Goal: Transaction & Acquisition: Purchase product/service

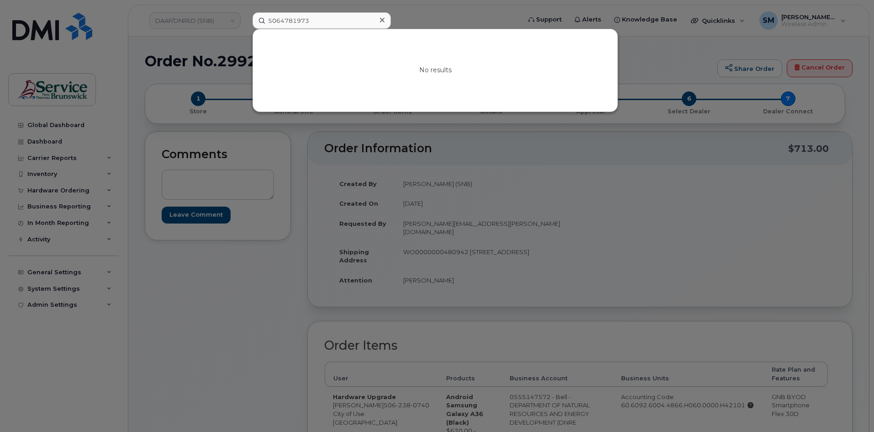
click at [382, 20] on icon at bounding box center [382, 20] width 5 height 5
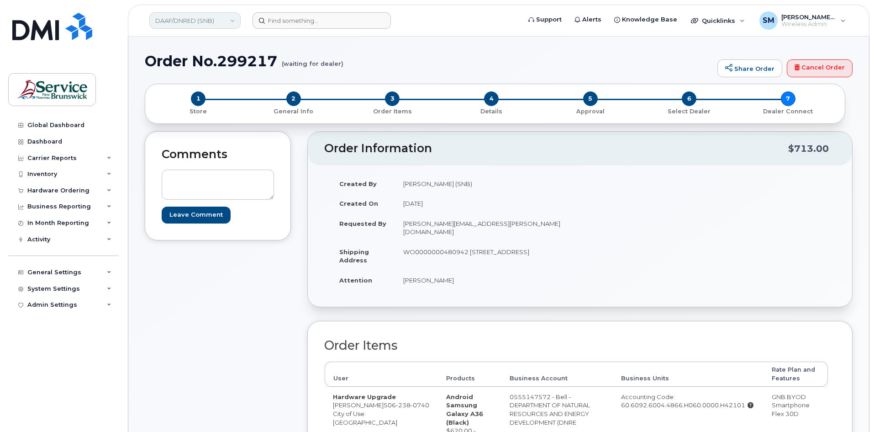
click at [229, 28] on link "DAAF/DNRED (SNB)" at bounding box center [194, 20] width 91 height 16
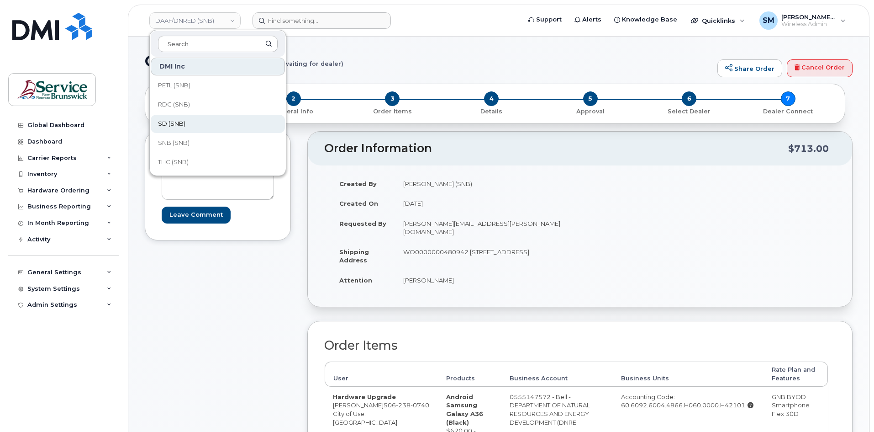
scroll to position [232, 0]
click at [189, 122] on link "SD (SNB)" at bounding box center [218, 123] width 134 height 18
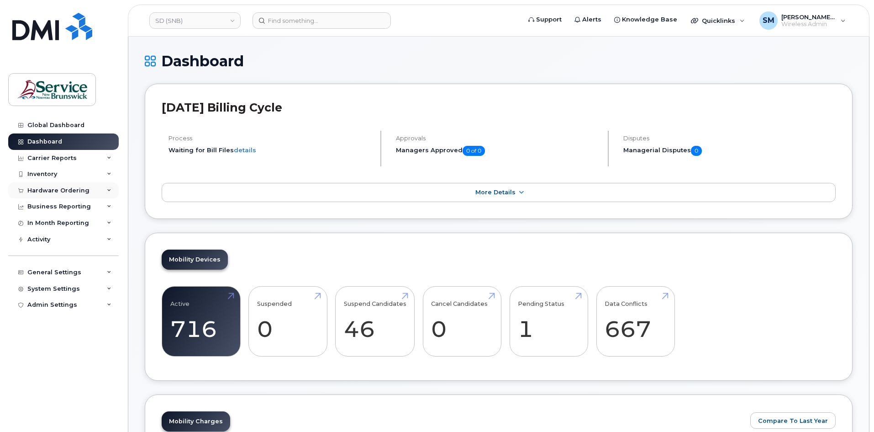
click at [78, 192] on div "Hardware Ordering" at bounding box center [58, 190] width 62 height 7
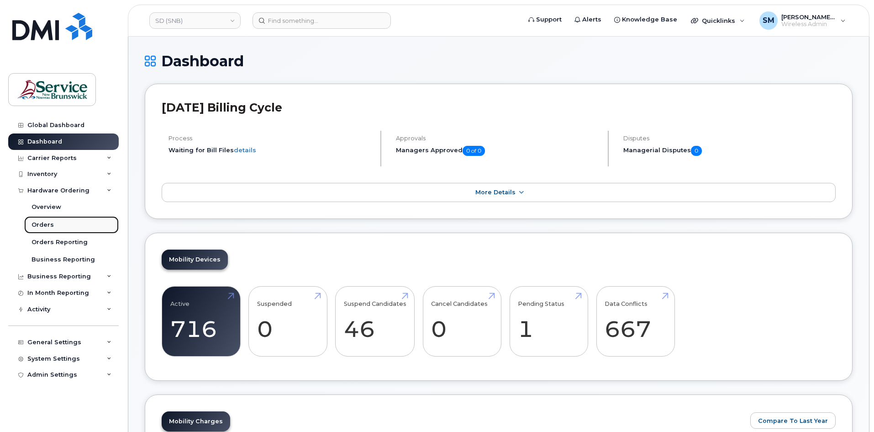
click at [60, 226] on link "Orders" at bounding box center [71, 224] width 95 height 17
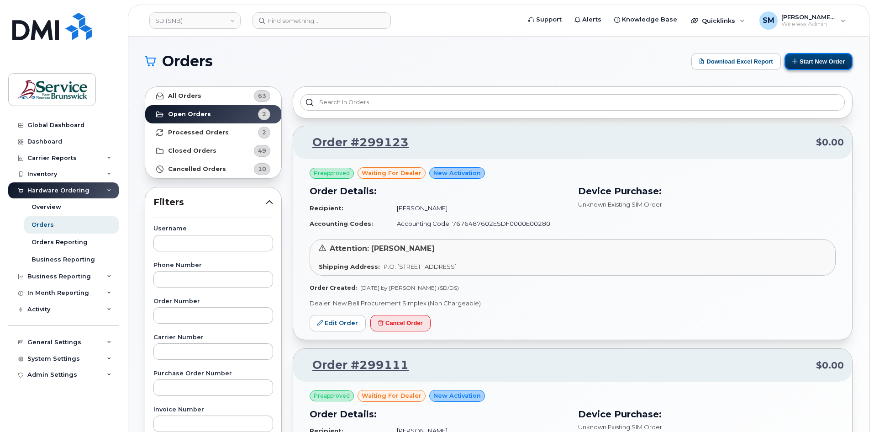
click at [824, 63] on button "Start New Order" at bounding box center [819, 61] width 68 height 17
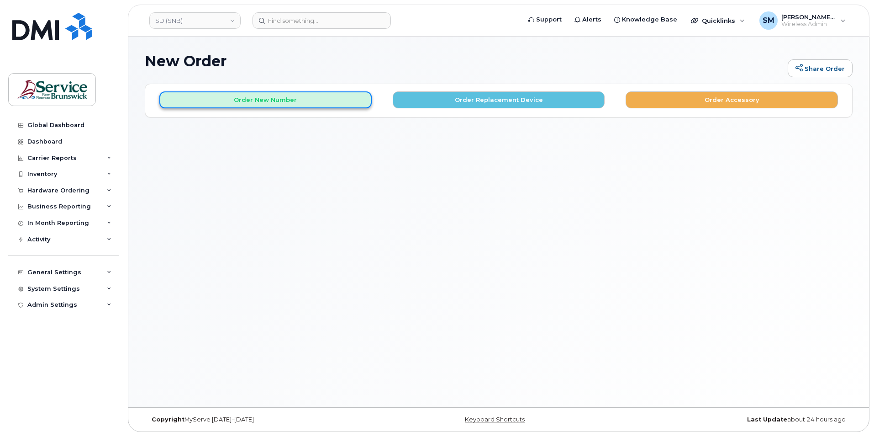
click at [311, 101] on button "Order New Number" at bounding box center [265, 99] width 212 height 17
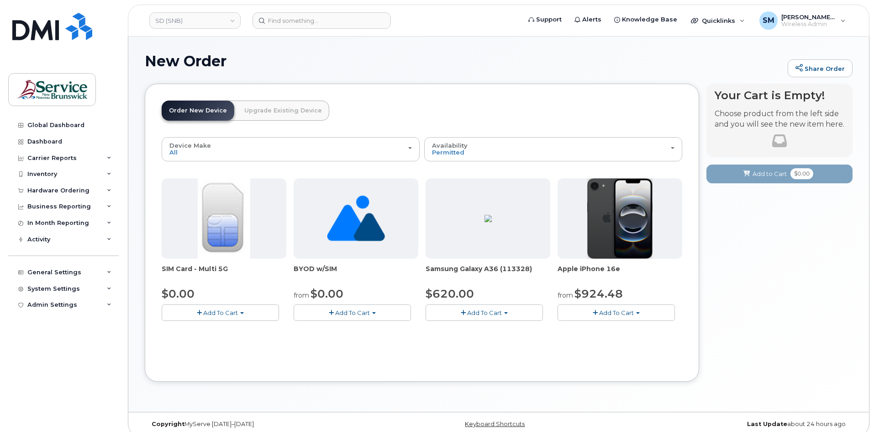
click at [634, 314] on span "Add To Cart" at bounding box center [616, 312] width 35 height 7
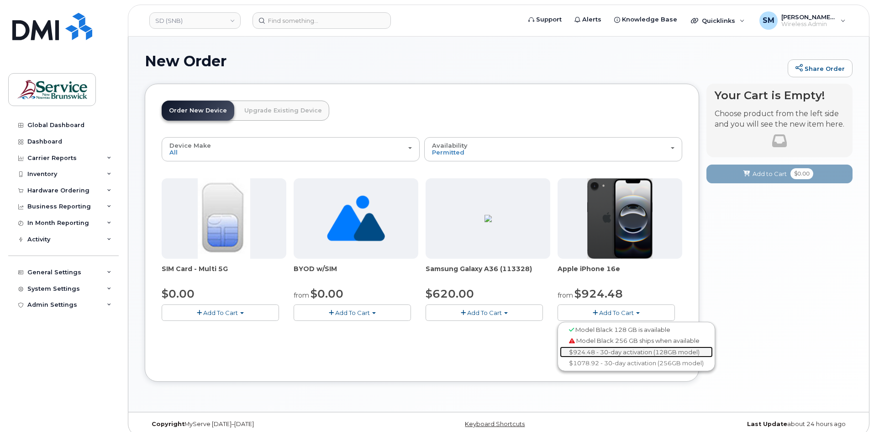
click at [591, 350] on link "$924.48 - 30-day activation (128GB model)" at bounding box center [636, 351] width 153 height 11
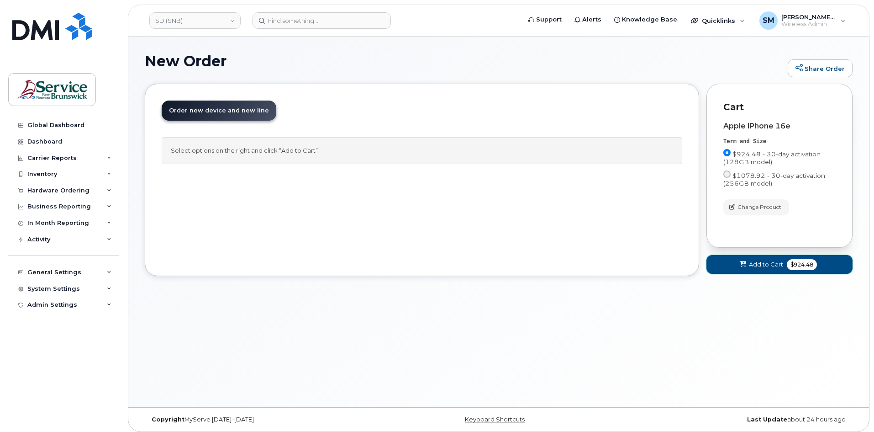
click at [774, 265] on span "Add to Cart" at bounding box center [766, 264] width 34 height 9
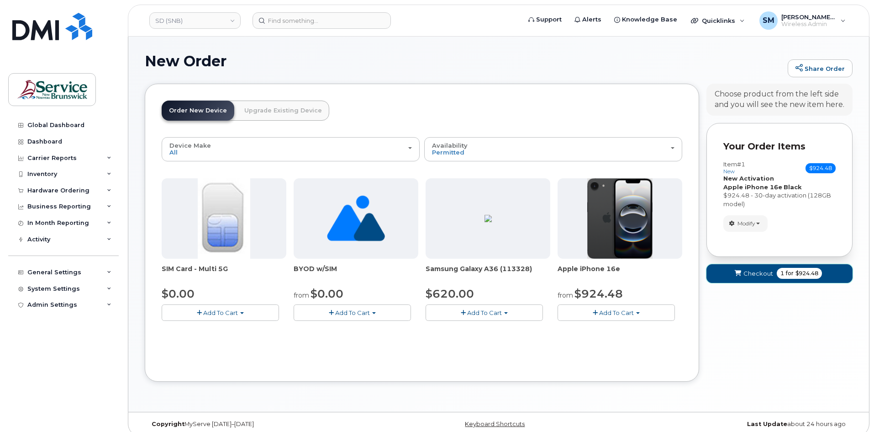
click at [759, 269] on span "Checkout" at bounding box center [759, 273] width 30 height 9
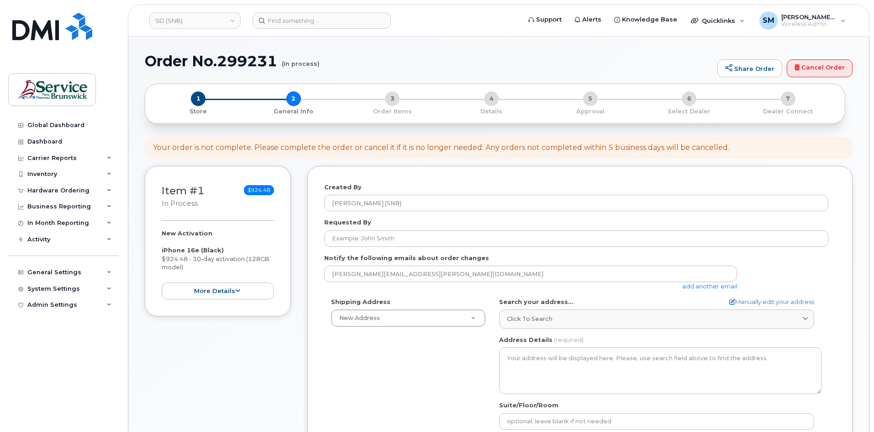
select select
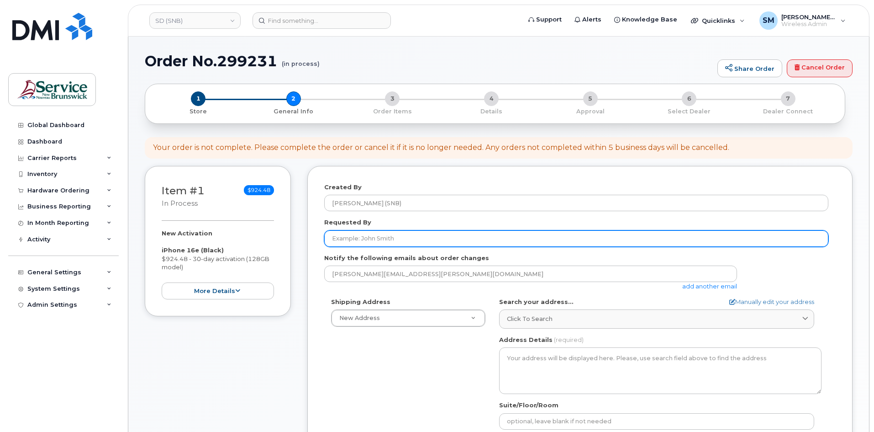
click at [425, 243] on input "Requested By" at bounding box center [576, 238] width 504 height 16
paste input "Nicolle.Castro@gnb.ca"
type input "Nicolle.Castro@gnb.ca"
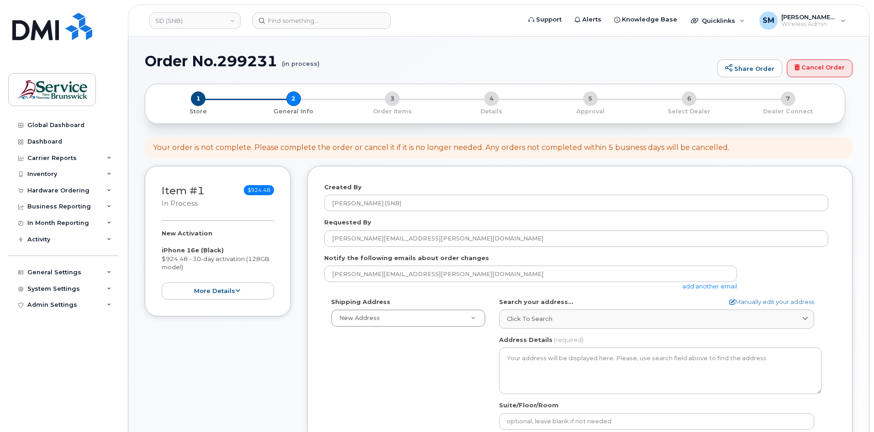
click at [387, 395] on div "Shipping Address New Address New Address ASD-E Main Office ASD-N Bathurst Educa…" at bounding box center [576, 402] width 504 height 210
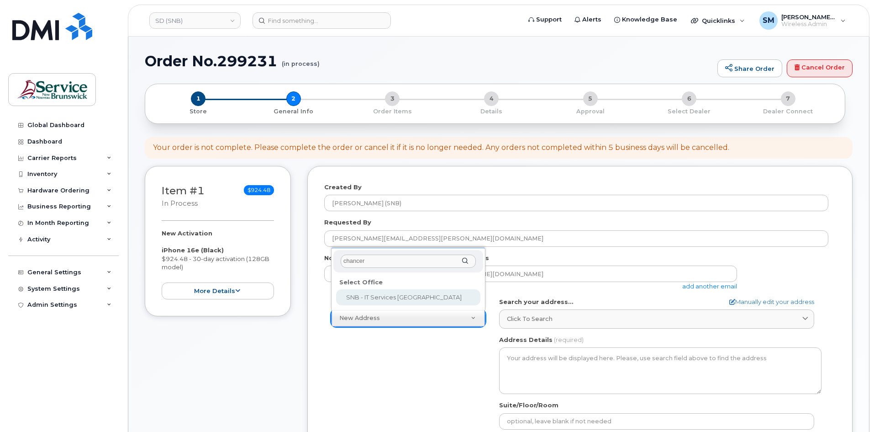
type input "chancer"
select select
type textarea "675 King Street, Rm 1072 Fredericton New Brunswick E3B 1E9"
type input "Mukesh Yadav/Rick Frenette"
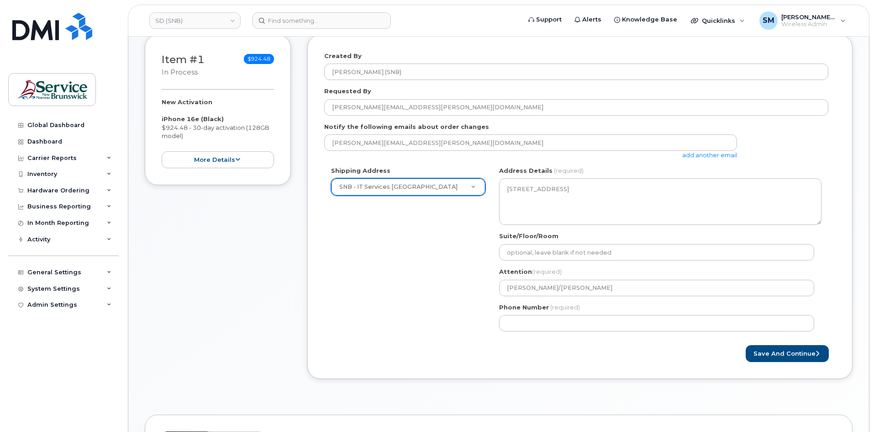
scroll to position [137, 0]
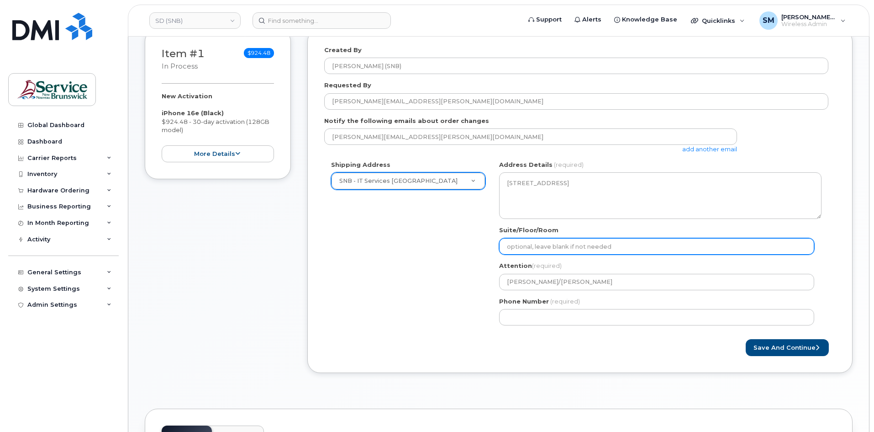
click at [516, 249] on input "Suite/Floor/Room" at bounding box center [656, 246] width 315 height 16
paste input "WO0000000481421"
select select
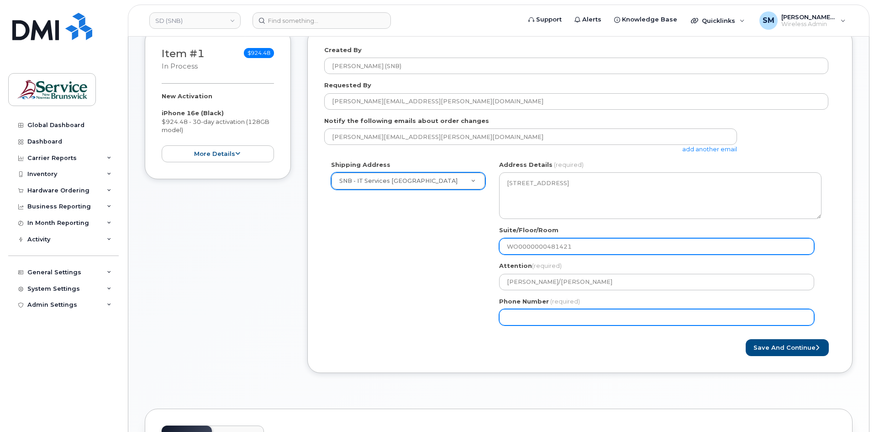
type input "WO0000000481421"
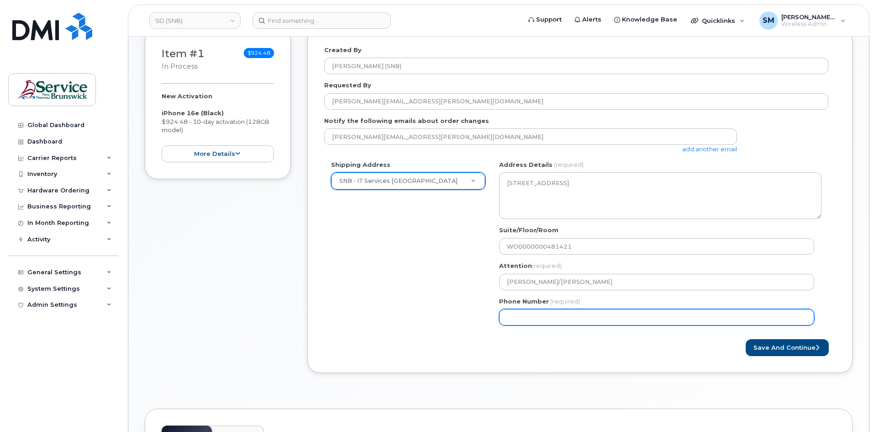
click at [513, 318] on input "Phone Number" at bounding box center [656, 317] width 315 height 16
select select
type input "506639633"
select select
type input "5066396338"
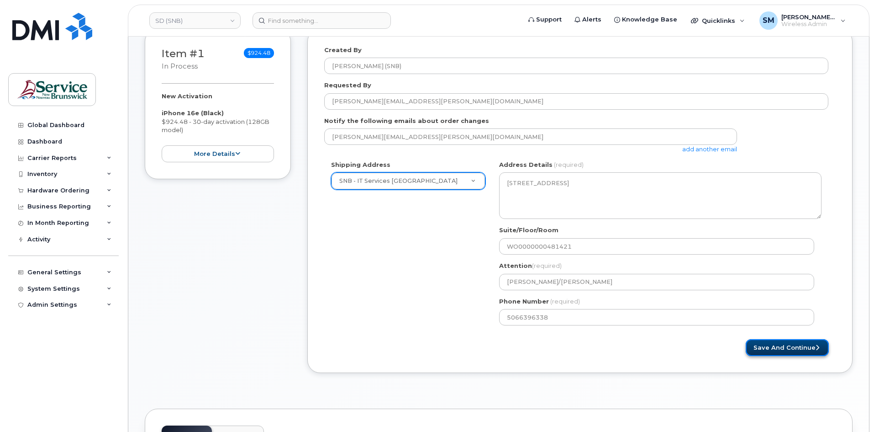
click at [774, 344] on button "Save and Continue" at bounding box center [787, 347] width 83 height 17
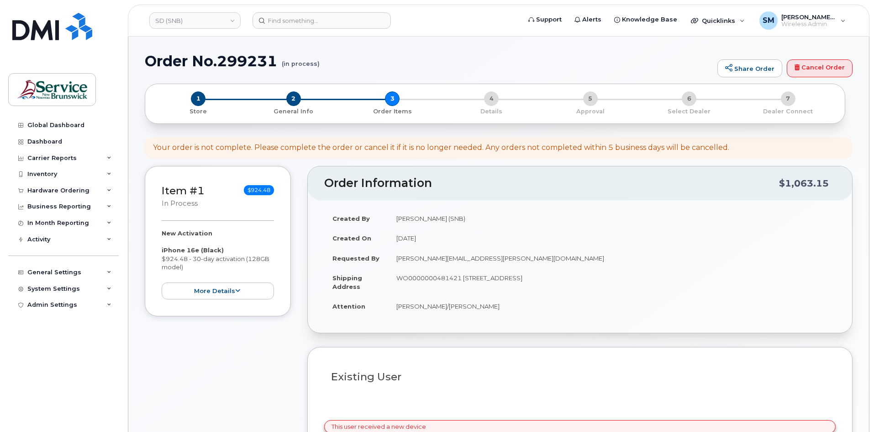
select select
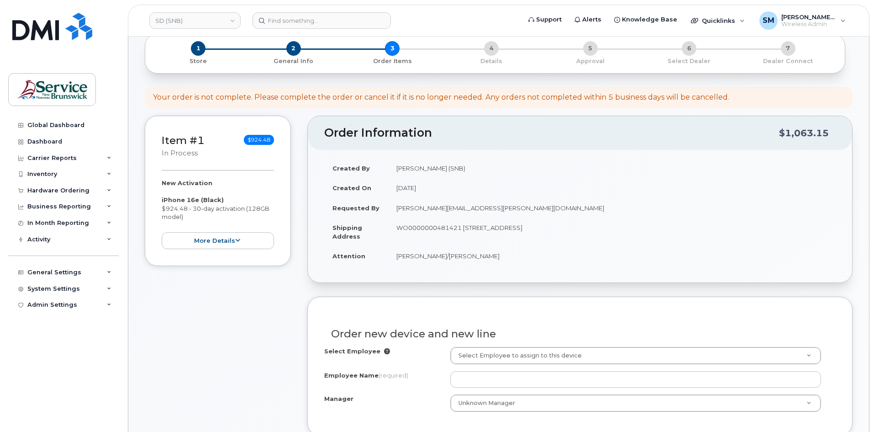
scroll to position [137, 0]
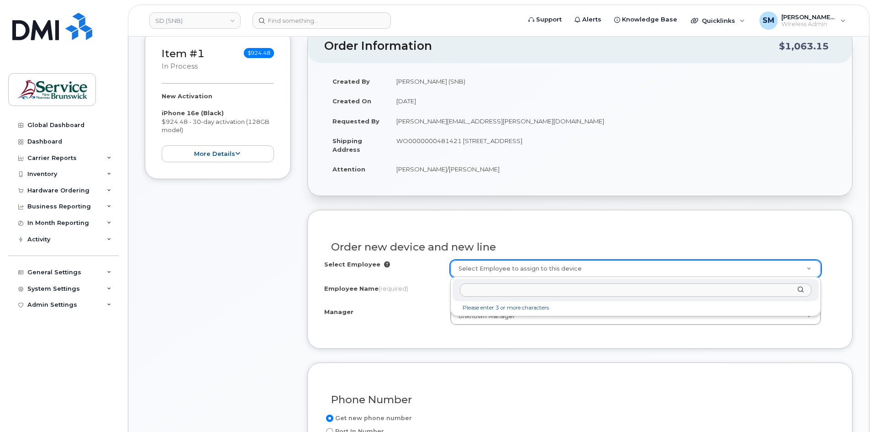
paste input "[PERSON_NAME]"
type input "[PERSON_NAME]"
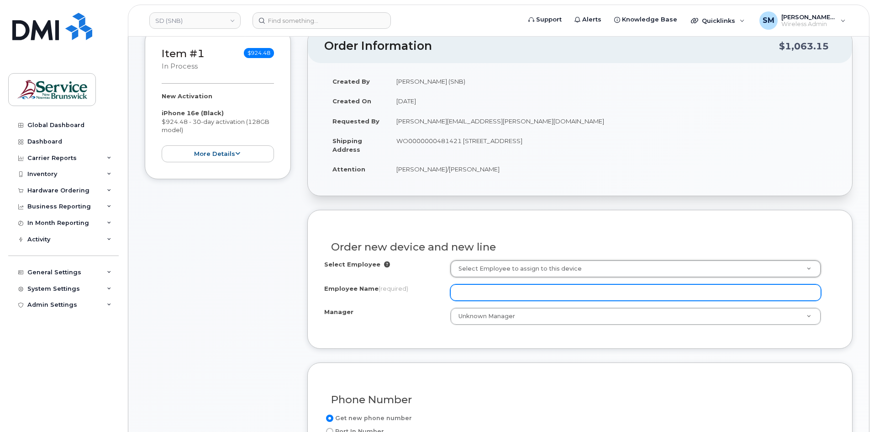
click at [476, 296] on input "Employee Name (required)" at bounding box center [635, 292] width 371 height 16
paste input "[PERSON_NAME]"
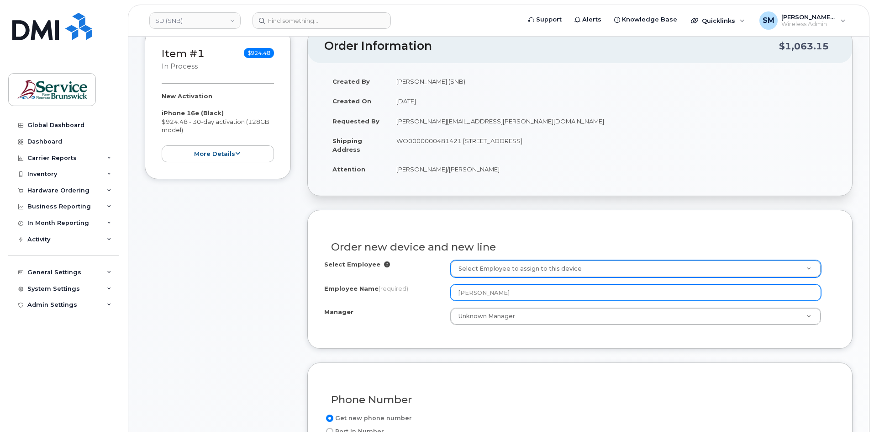
type input "[PERSON_NAME]"
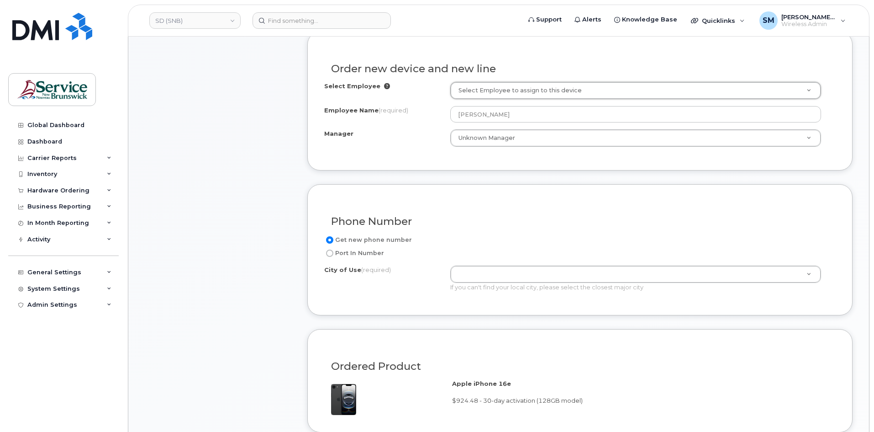
scroll to position [320, 0]
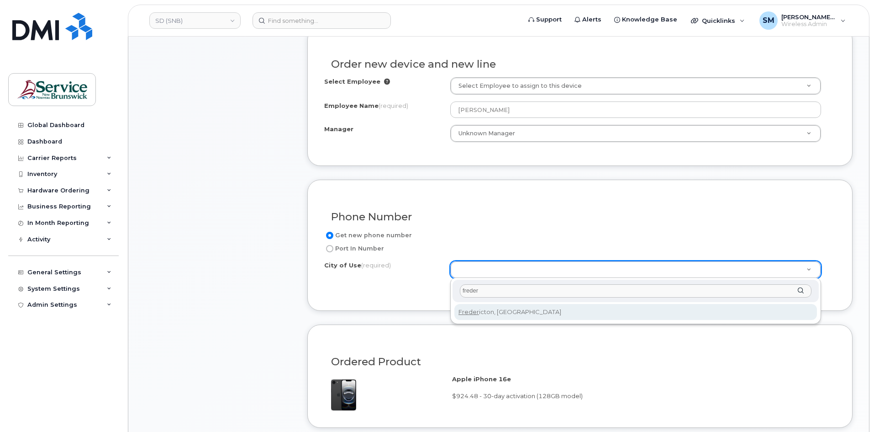
type input "freder"
type input "1578"
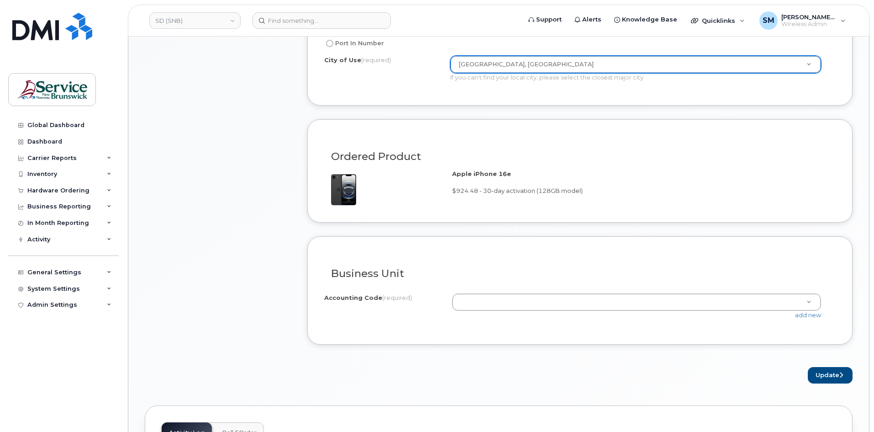
scroll to position [548, 0]
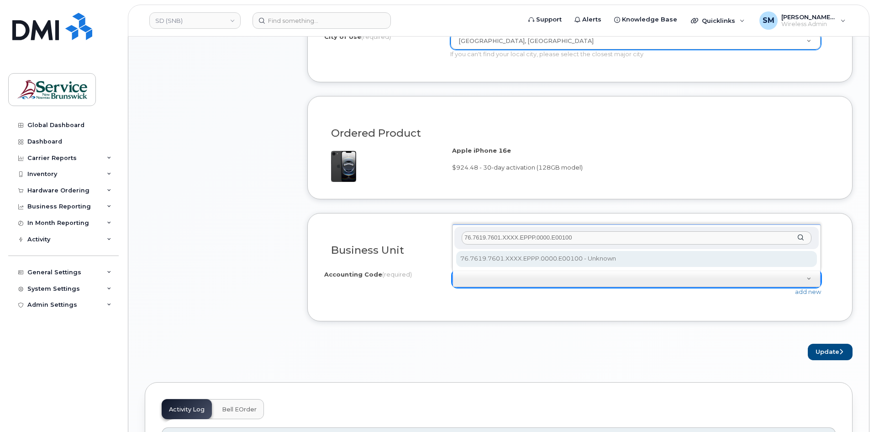
type input "76.7619.7601.XXXX.EPPP.0000.E00100"
select select "76.7619.7601.XXXX.EPPP.0000.E00100"
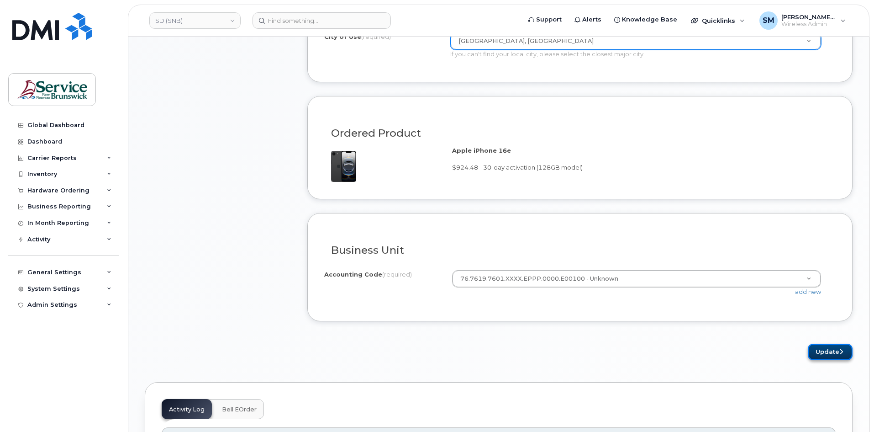
click at [839, 357] on button "Update" at bounding box center [830, 352] width 45 height 17
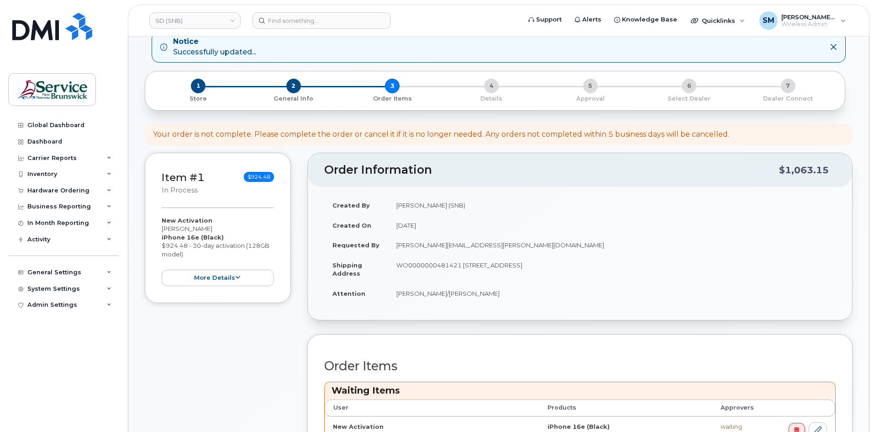
scroll to position [183, 0]
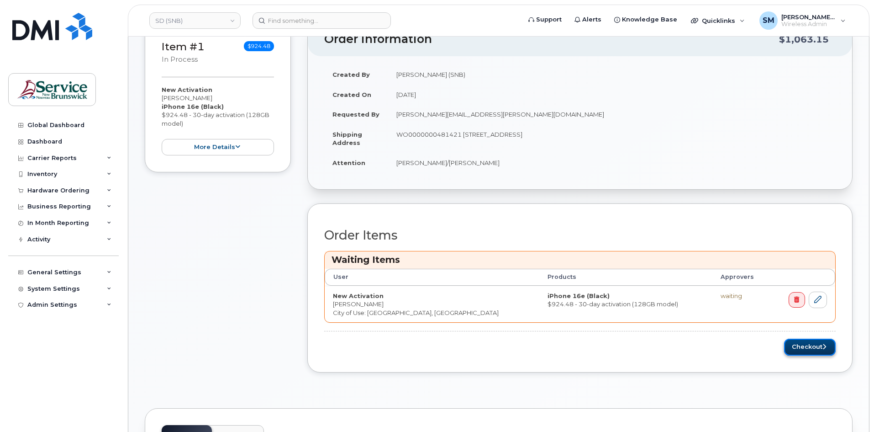
click at [794, 347] on button "Checkout" at bounding box center [810, 347] width 52 height 17
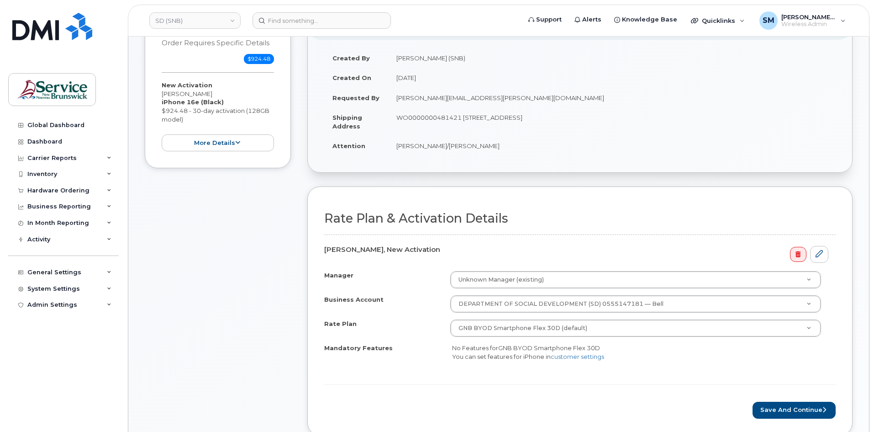
scroll to position [137, 0]
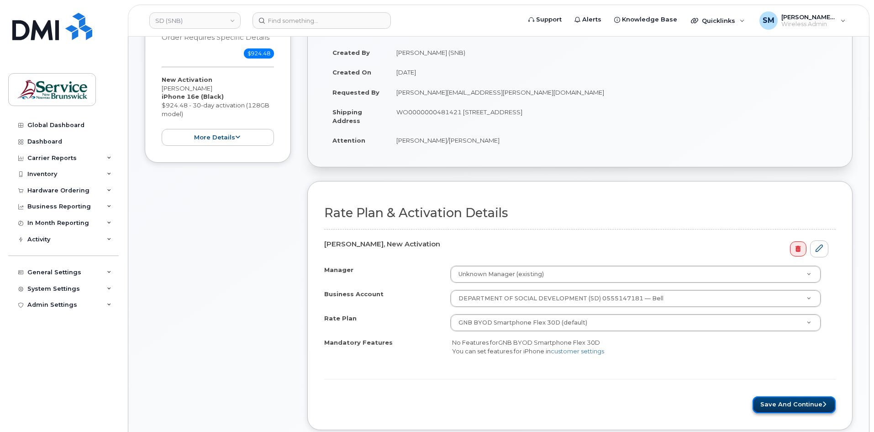
click at [795, 405] on button "Save and Continue" at bounding box center [794, 404] width 83 height 17
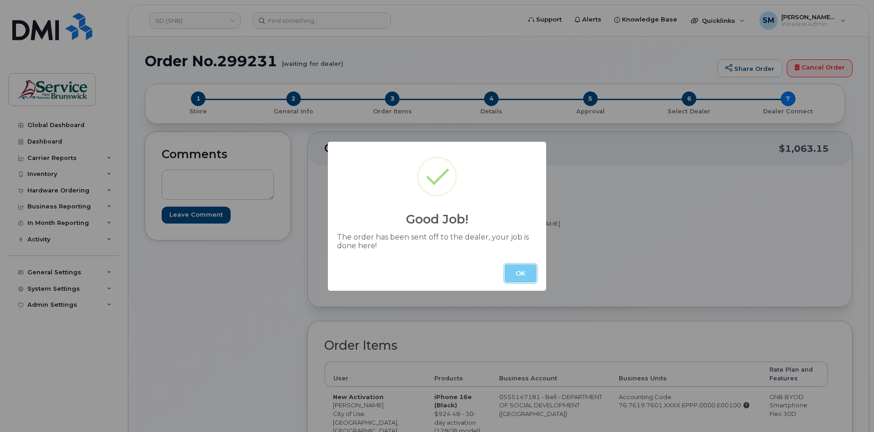
click at [510, 275] on button "OK" at bounding box center [521, 273] width 32 height 18
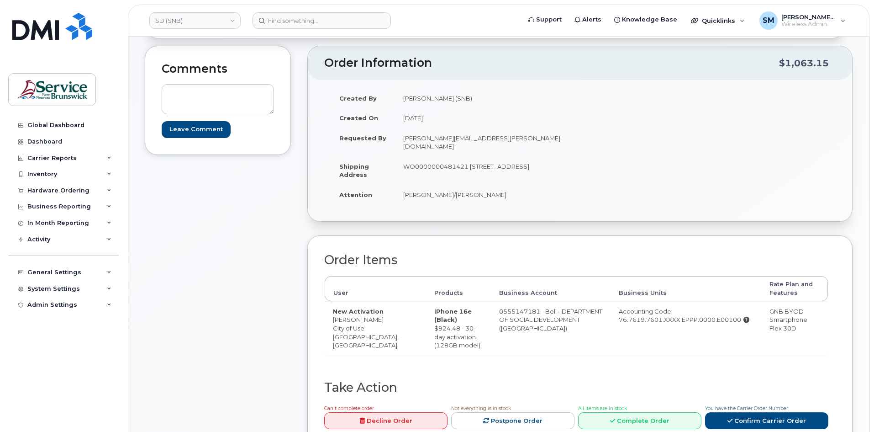
scroll to position [228, 0]
